Goal: Navigation & Orientation: Find specific page/section

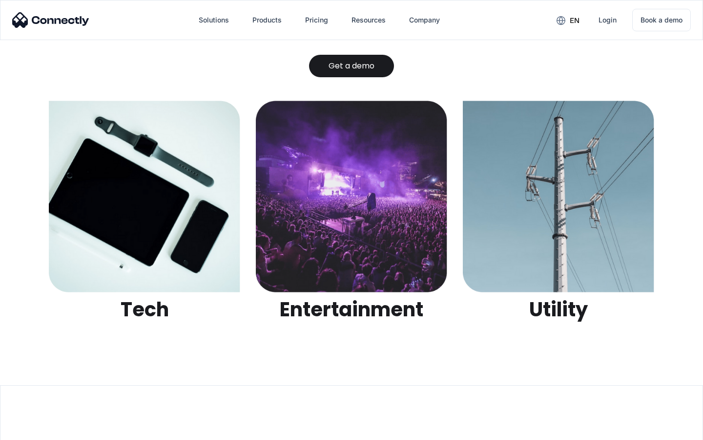
scroll to position [3082, 0]
